Goal: Task Accomplishment & Management: Manage account settings

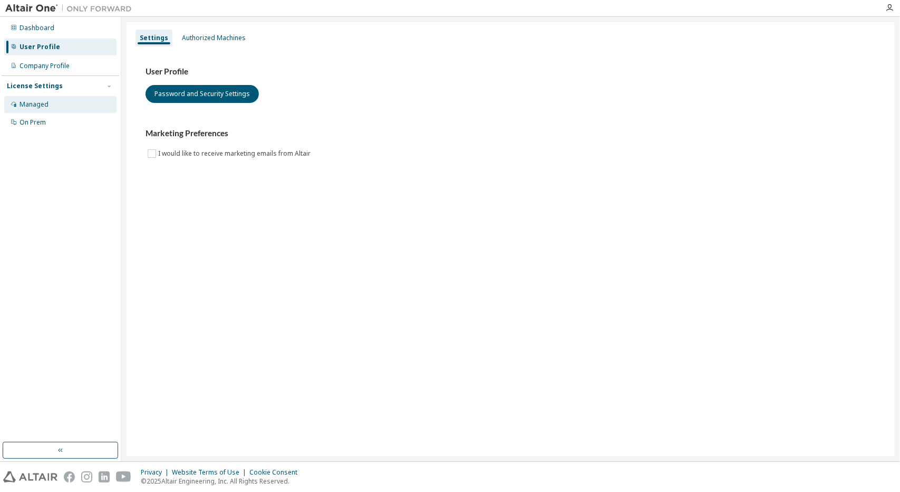
click at [56, 105] on div "Managed" at bounding box center [60, 104] width 112 height 17
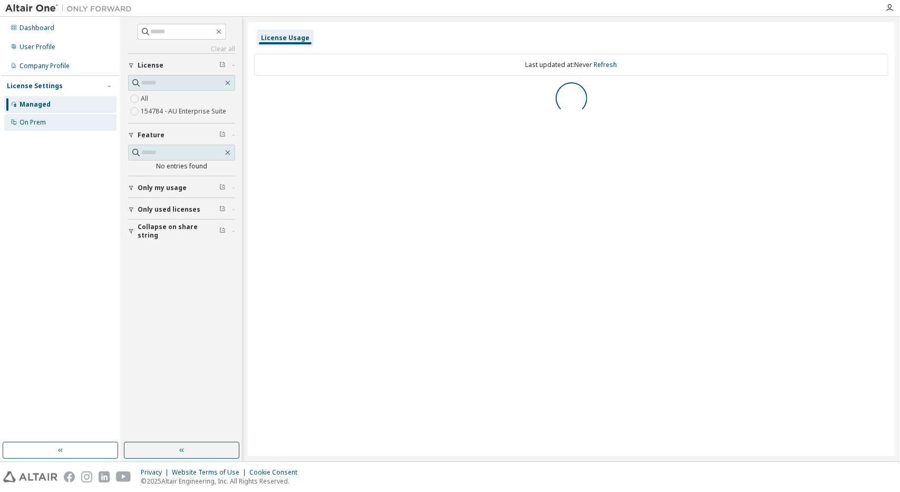
click at [52, 129] on div "On Prem" at bounding box center [60, 122] width 112 height 17
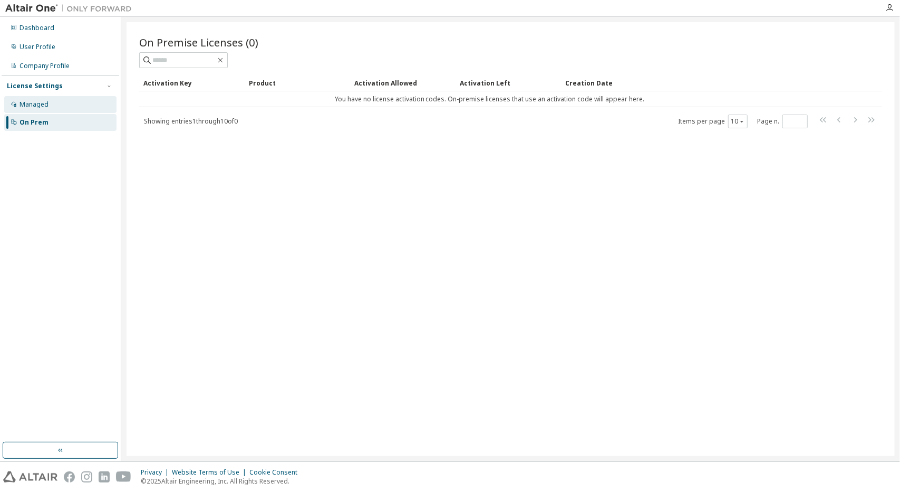
click at [38, 98] on div "Managed" at bounding box center [60, 104] width 112 height 17
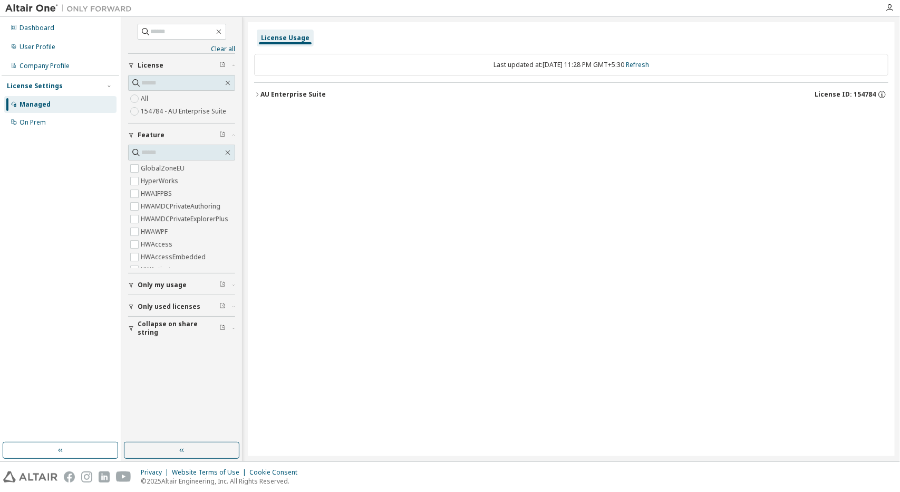
click at [254, 93] on icon "button" at bounding box center [257, 94] width 6 height 6
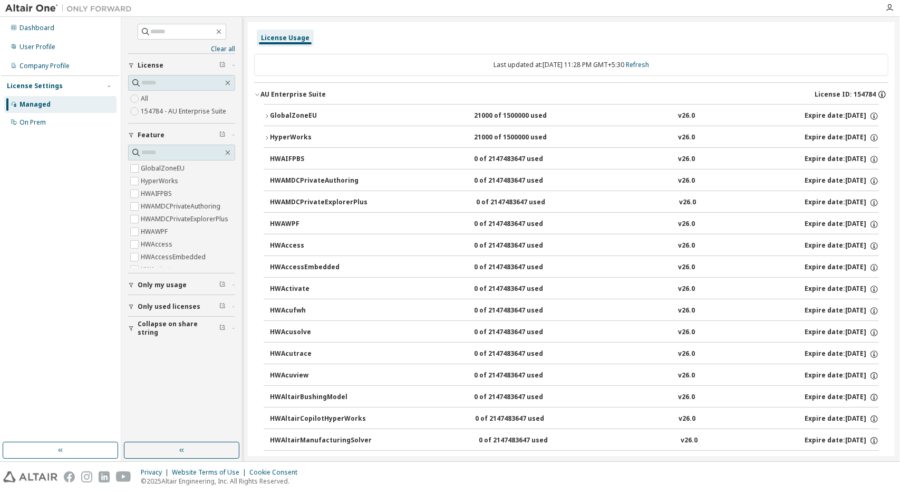
click at [878, 94] on icon "button" at bounding box center [882, 94] width 9 height 9
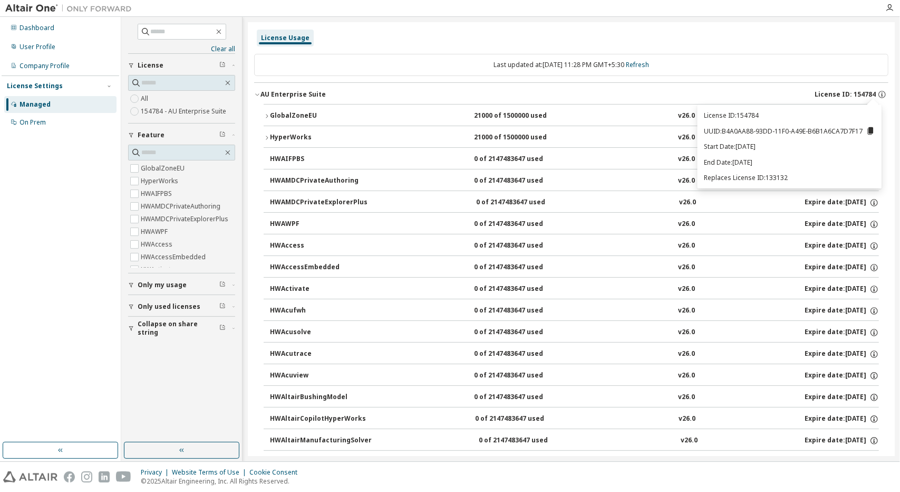
click at [738, 88] on button "AU Enterprise Suite License ID: 154784" at bounding box center [571, 94] width 634 height 23
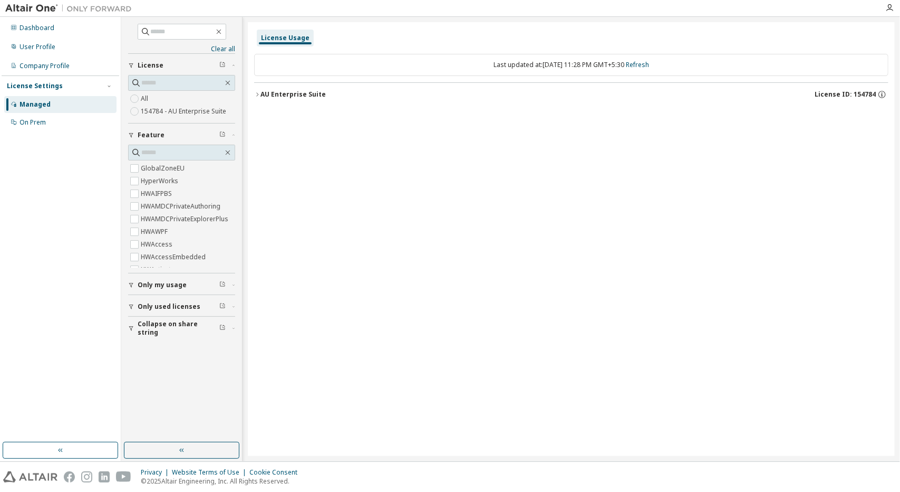
click at [258, 89] on button "AU Enterprise Suite License ID: 154784" at bounding box center [571, 94] width 634 height 23
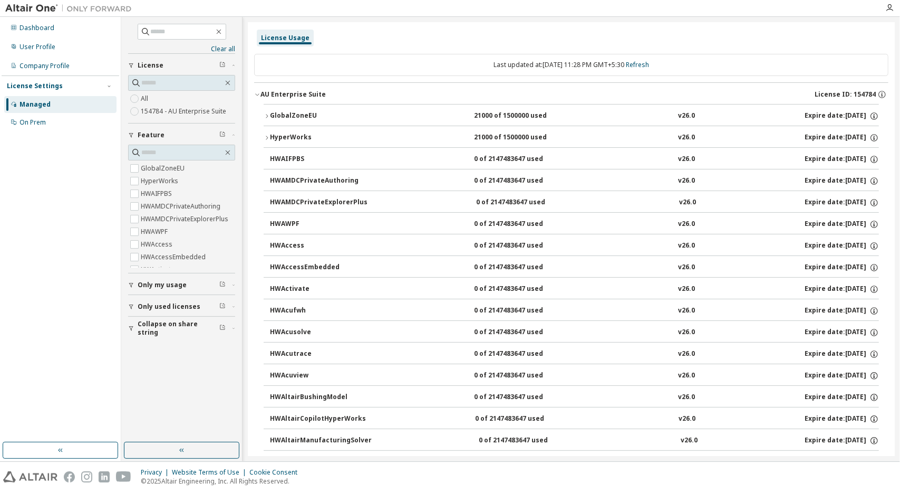
click at [134, 325] on div "button" at bounding box center [132, 328] width 9 height 6
click at [135, 304] on div "button" at bounding box center [132, 306] width 9 height 6
click at [133, 286] on icon "button" at bounding box center [131, 285] width 6 height 6
click at [214, 49] on link "Clear all" at bounding box center [181, 49] width 107 height 8
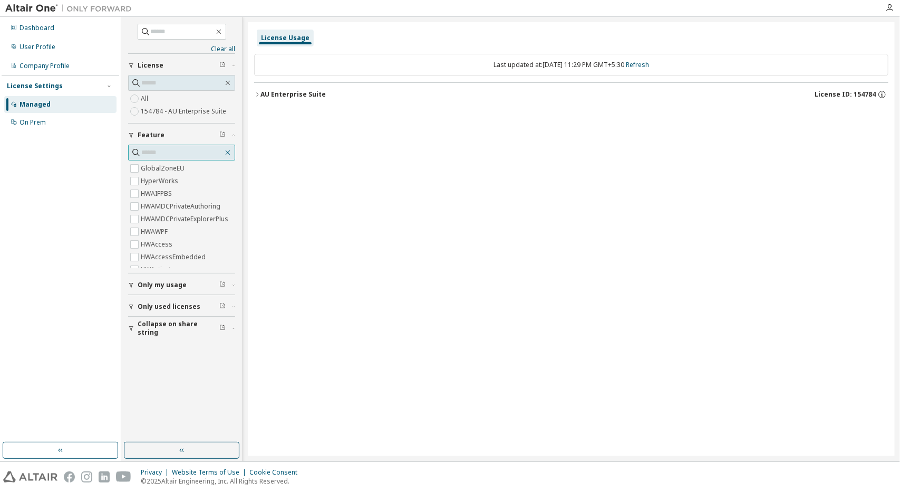
click at [229, 151] on icon "button" at bounding box center [228, 152] width 5 height 5
click at [229, 146] on span at bounding box center [181, 153] width 107 height 16
click at [229, 152] on icon "button" at bounding box center [228, 152] width 5 height 5
click at [228, 149] on icon "button" at bounding box center [228, 152] width 8 height 8
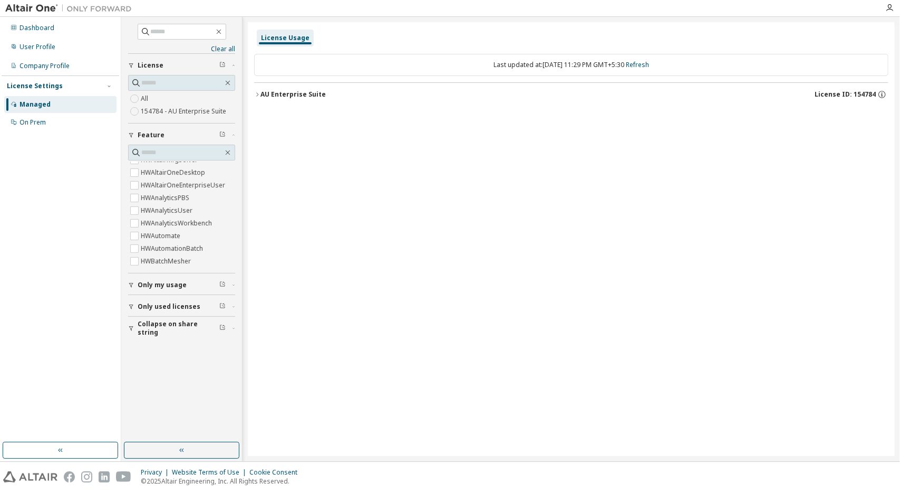
click at [133, 306] on icon "button" at bounding box center [131, 306] width 6 height 6
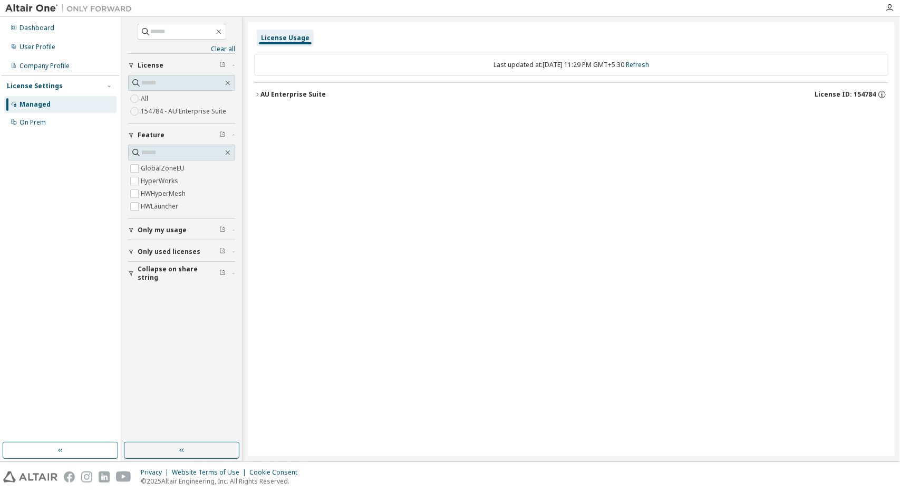
click at [134, 228] on div "button" at bounding box center [132, 230] width 9 height 6
click at [143, 451] on button "button" at bounding box center [181, 449] width 115 height 17
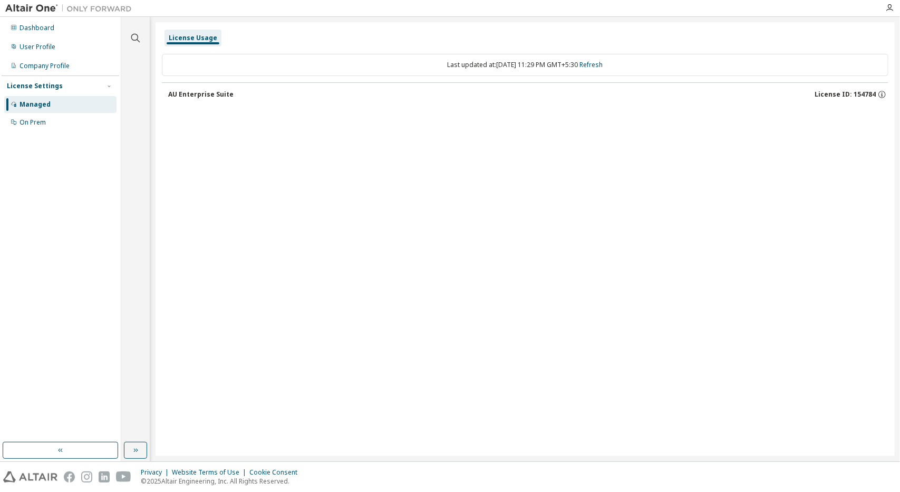
click at [186, 40] on div "License Usage" at bounding box center [193, 38] width 49 height 8
click at [46, 62] on div "Company Profile" at bounding box center [45, 66] width 50 height 8
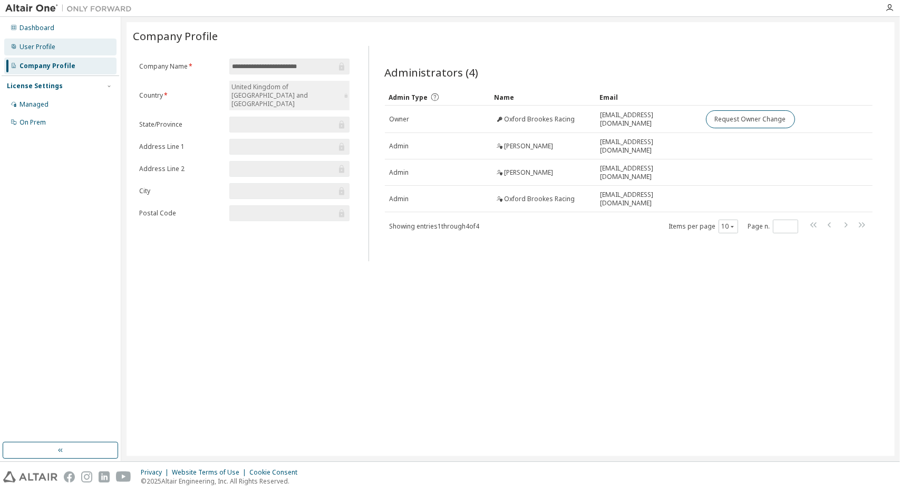
click at [37, 41] on div "User Profile" at bounding box center [60, 46] width 112 height 17
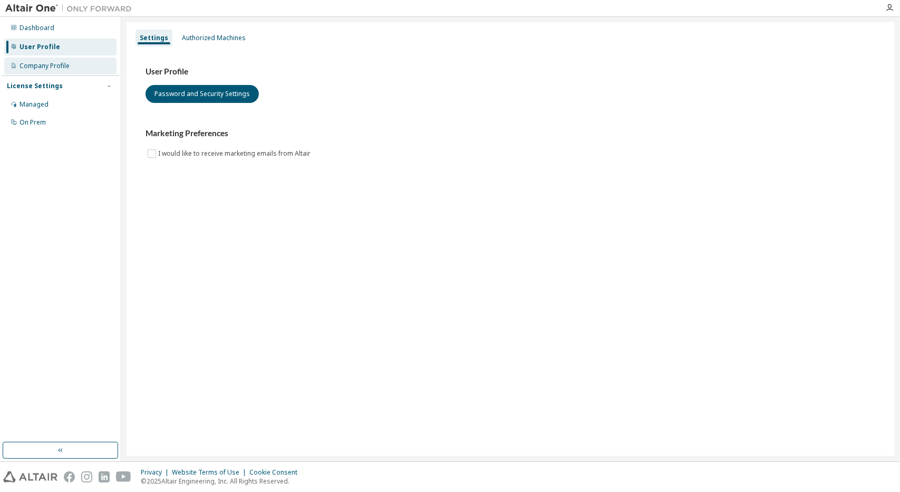
click at [46, 64] on div "Company Profile" at bounding box center [45, 66] width 50 height 8
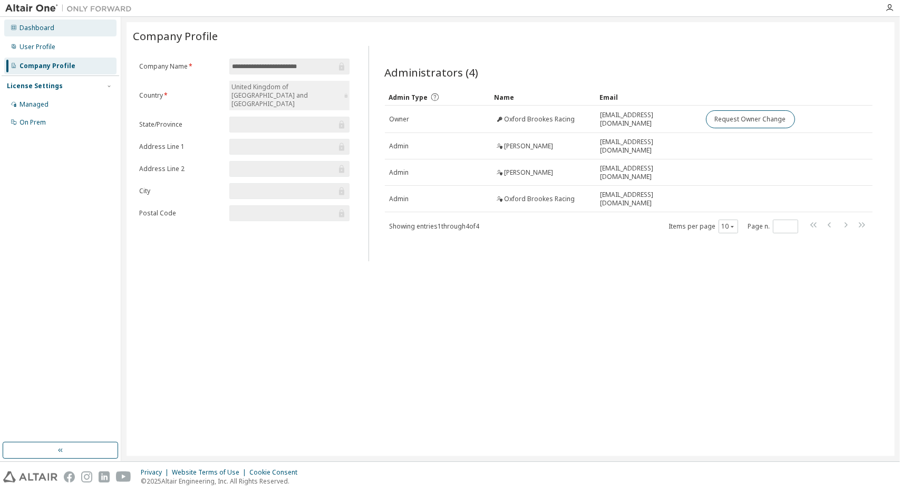
click at [39, 26] on div "Dashboard" at bounding box center [37, 28] width 35 height 8
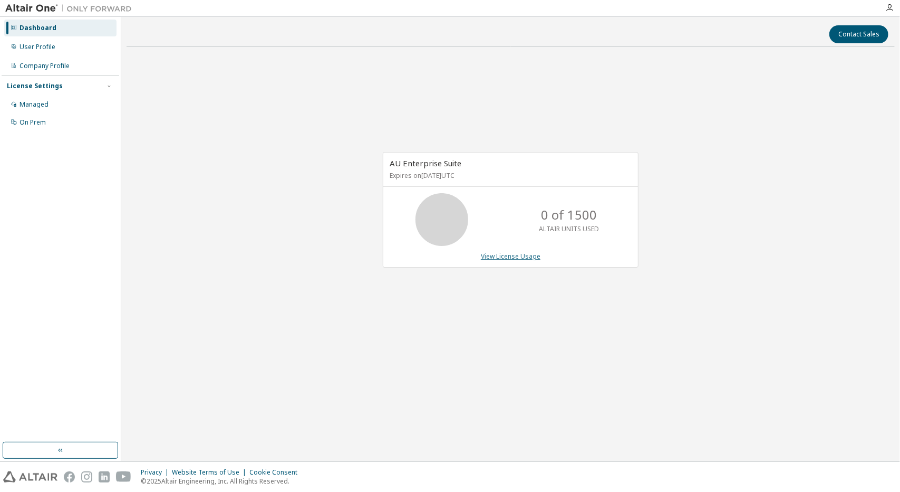
click at [515, 259] on link "View License Usage" at bounding box center [511, 256] width 60 height 9
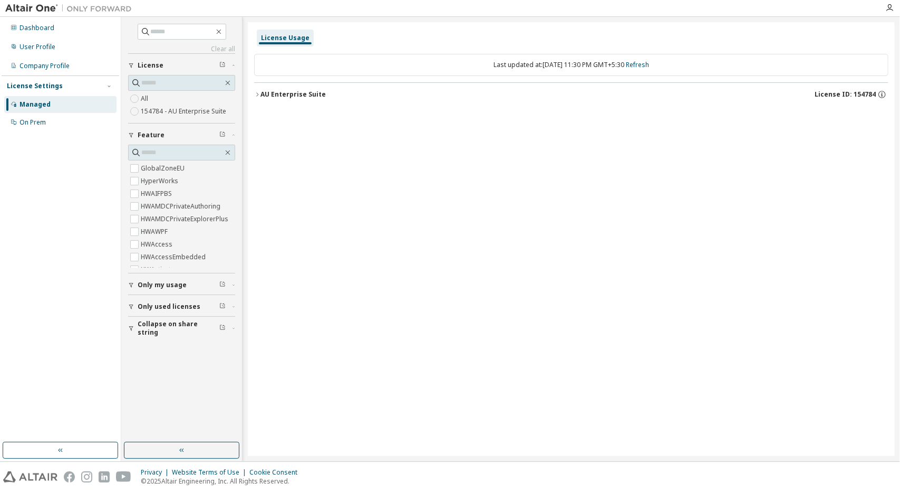
click at [261, 89] on button "AU Enterprise Suite License ID: 154784" at bounding box center [571, 94] width 634 height 23
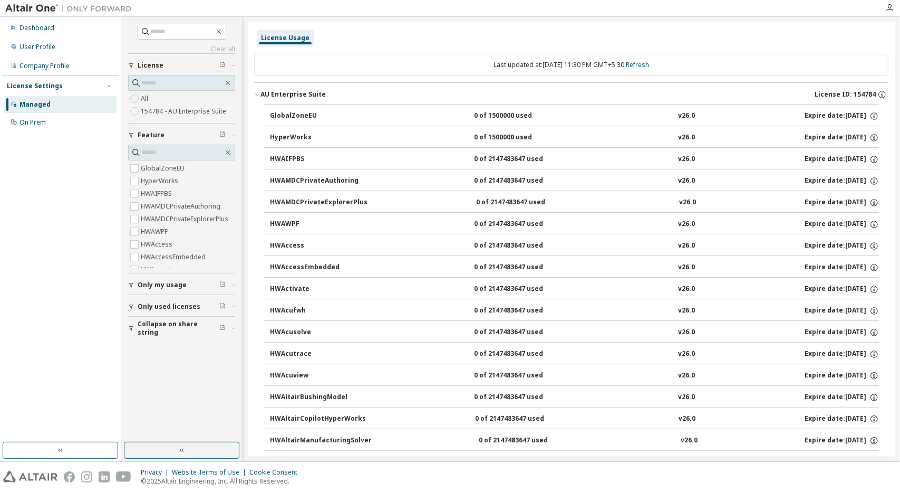
click at [256, 91] on icon "button" at bounding box center [257, 94] width 6 height 6
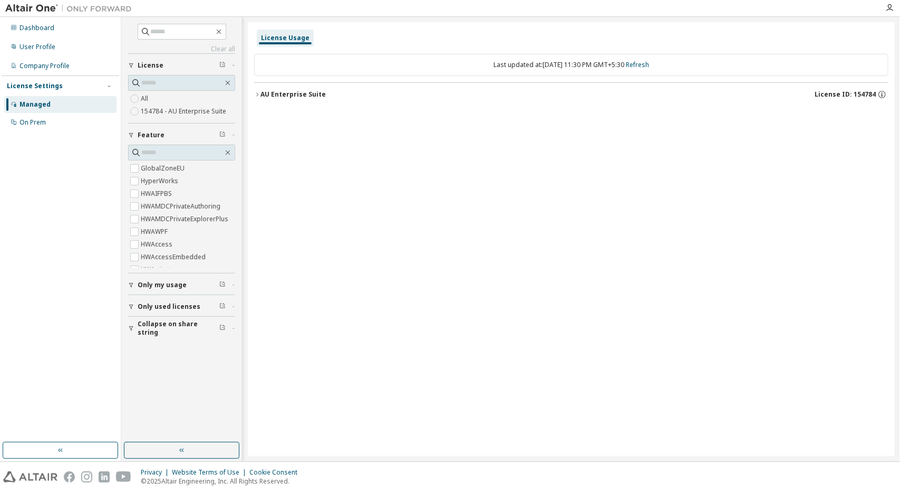
click at [256, 91] on icon "button" at bounding box center [257, 94] width 6 height 6
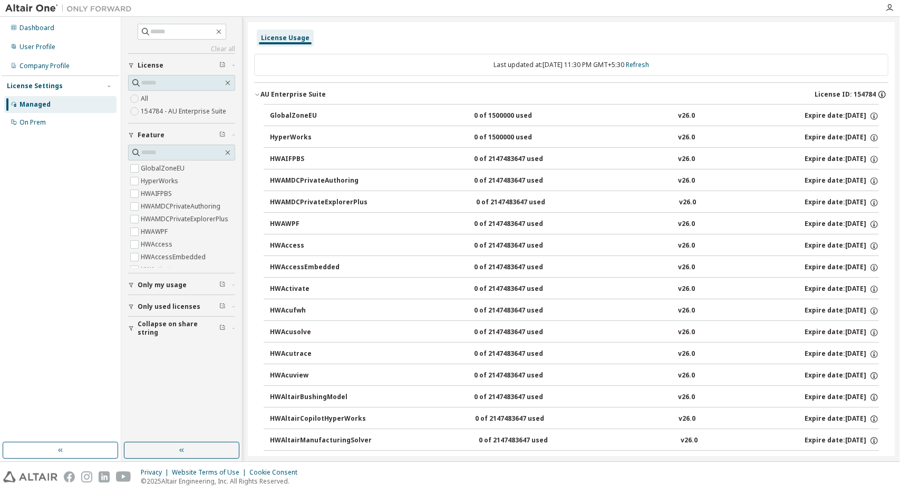
click at [878, 95] on icon "button" at bounding box center [882, 94] width 9 height 9
click at [129, 283] on icon "button" at bounding box center [131, 285] width 4 height 5
click at [131, 282] on icon "button" at bounding box center [131, 285] width 6 height 6
click at [37, 59] on div "Company Profile" at bounding box center [60, 65] width 112 height 17
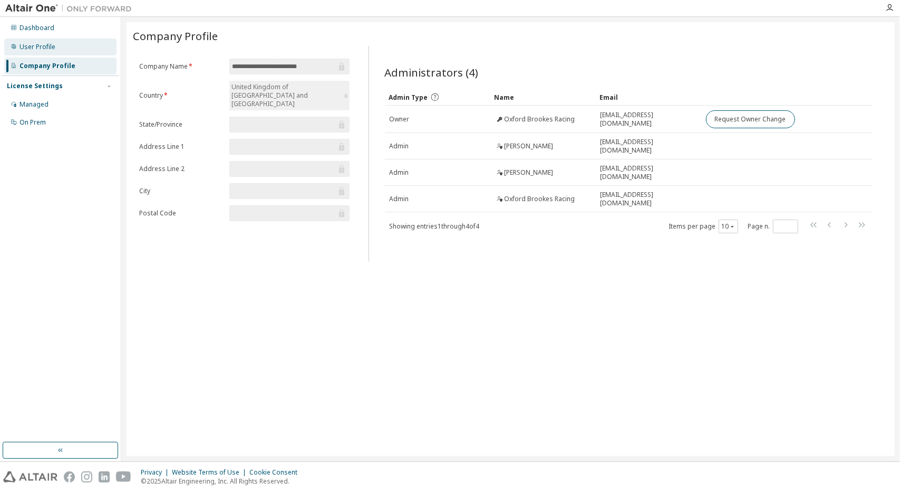
click at [32, 49] on div "User Profile" at bounding box center [38, 47] width 36 height 8
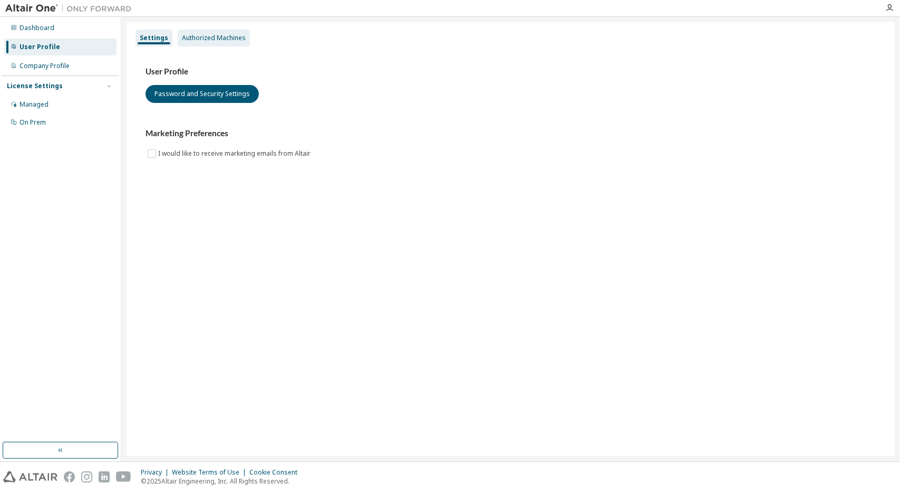
click at [208, 34] on div "Authorized Machines" at bounding box center [214, 38] width 64 height 8
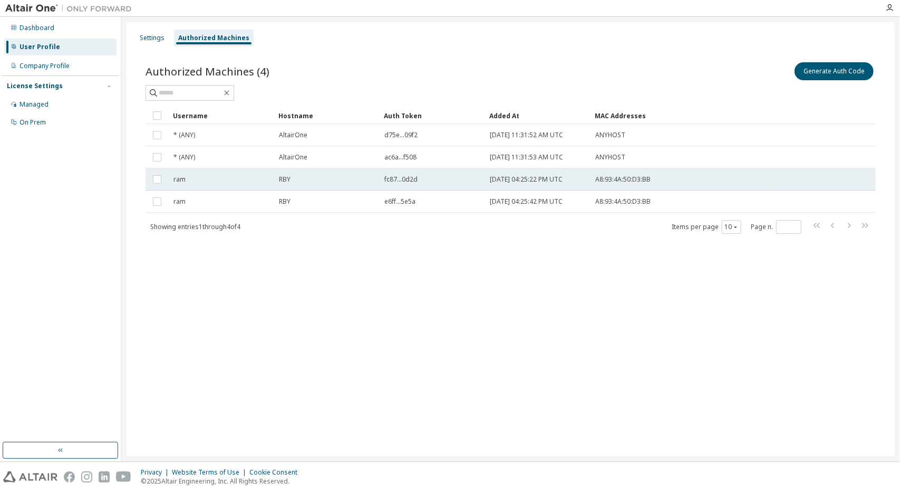
click at [243, 174] on td "ram" at bounding box center [221, 179] width 105 height 22
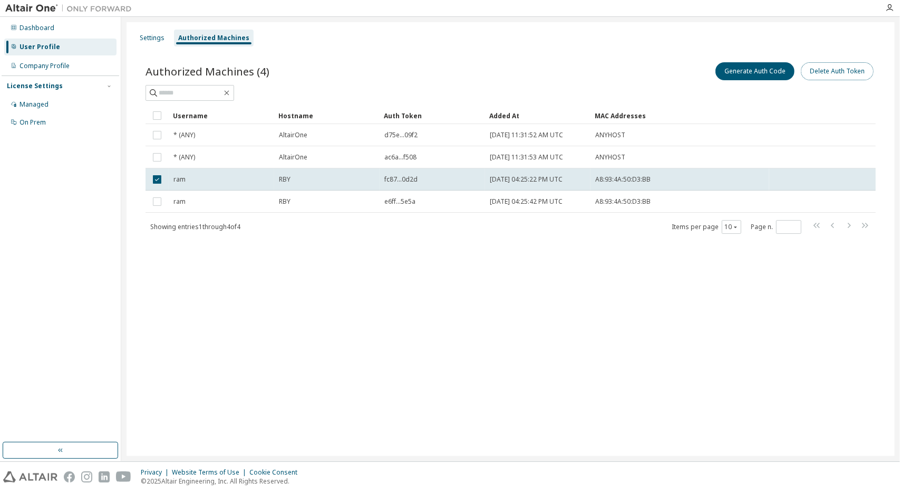
click at [813, 71] on button "Delete Auth Token" at bounding box center [837, 71] width 73 height 18
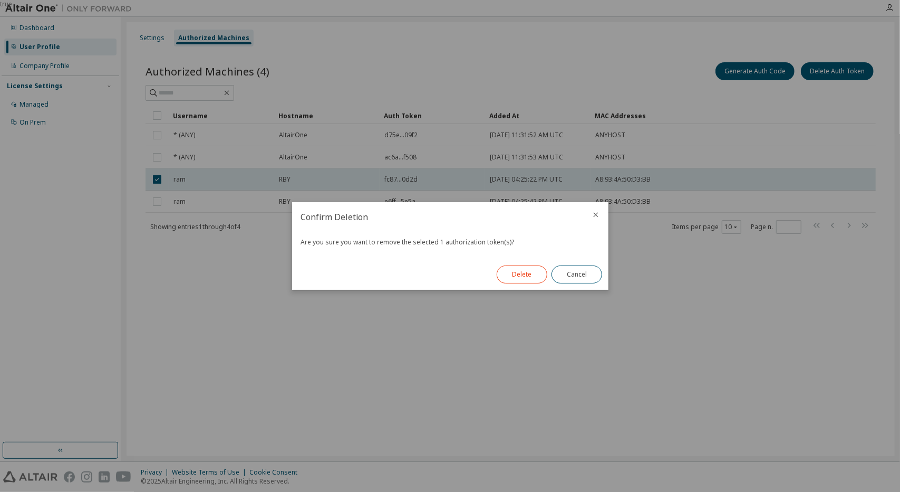
click at [520, 274] on button "Delete" at bounding box center [522, 274] width 51 height 18
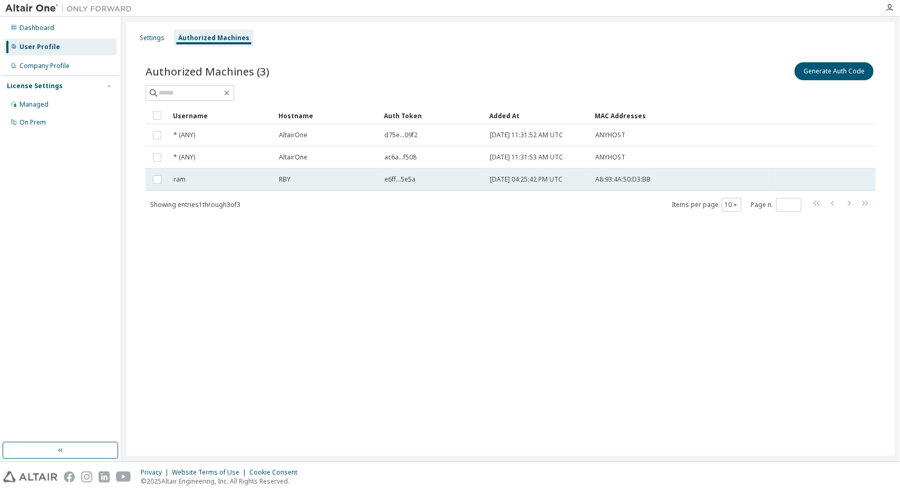
click at [250, 175] on div "ram" at bounding box center [222, 179] width 96 height 8
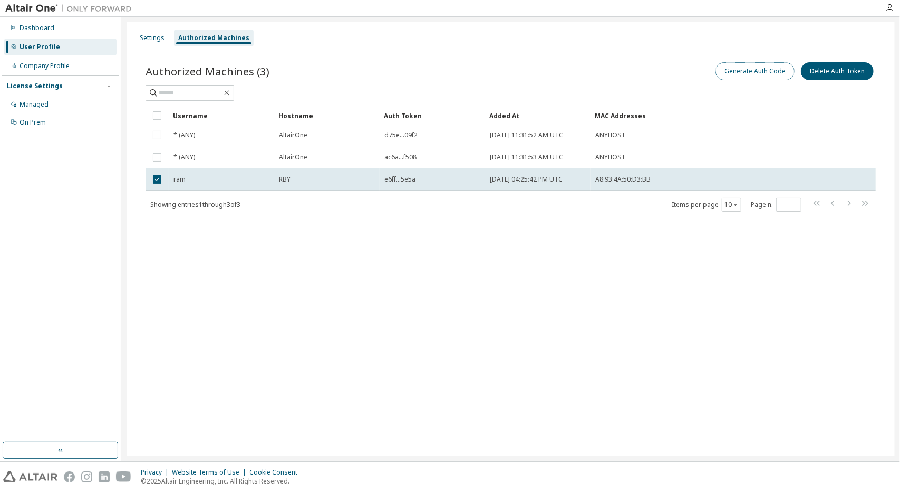
click at [762, 75] on button "Generate Auth Code" at bounding box center [755, 71] width 79 height 18
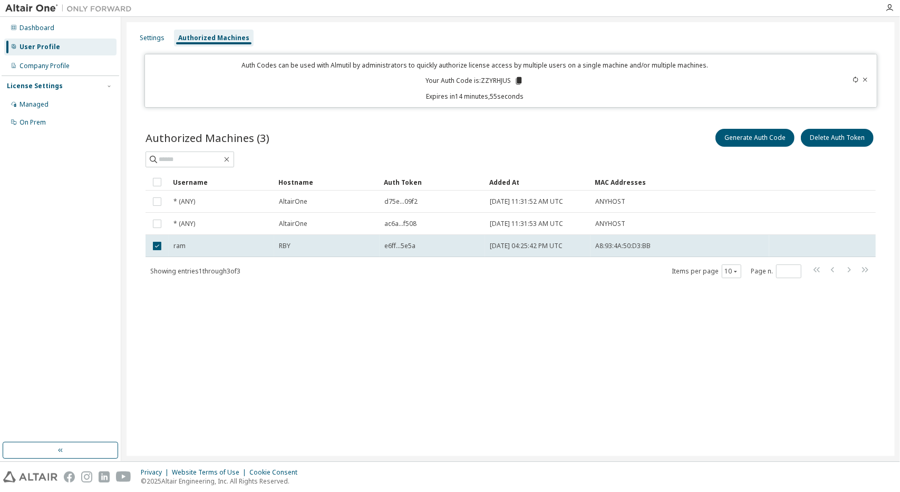
click at [517, 79] on icon at bounding box center [518, 80] width 9 height 9
click at [518, 78] on icon at bounding box center [519, 80] width 6 height 7
